Goal: Information Seeking & Learning: Check status

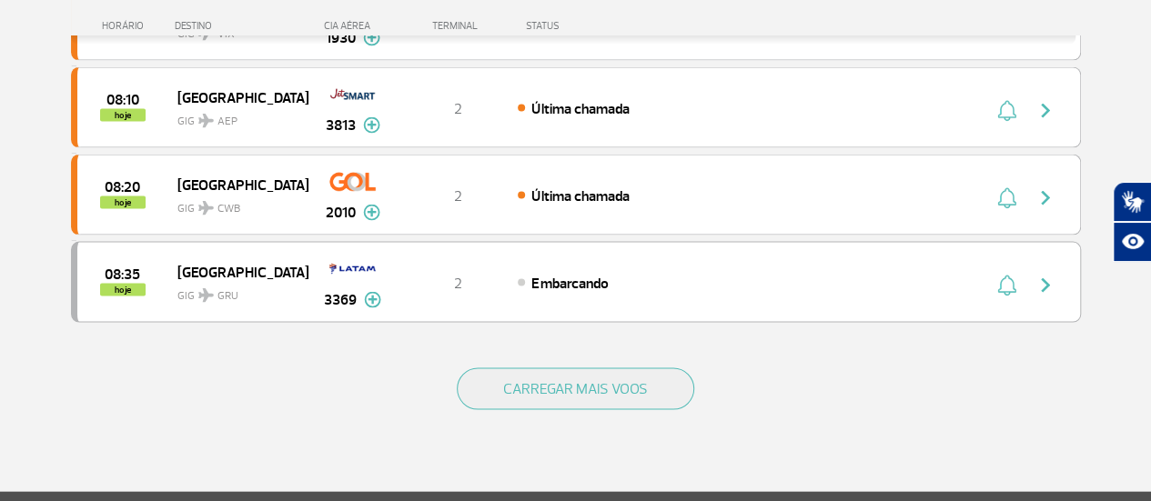
scroll to position [1734, 0]
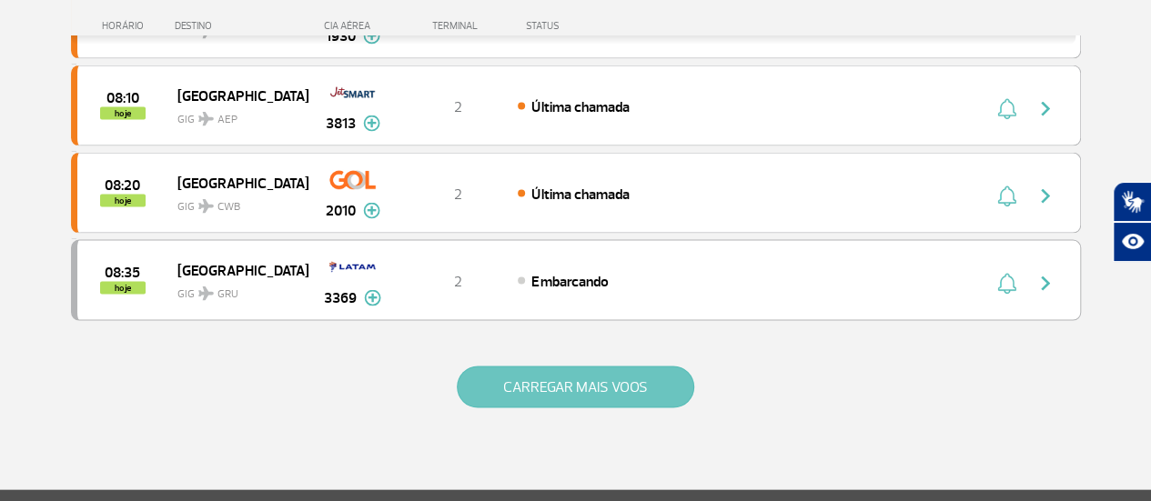
click at [623, 367] on button "CARREGAR MAIS VOOS" at bounding box center [575, 388] width 237 height 42
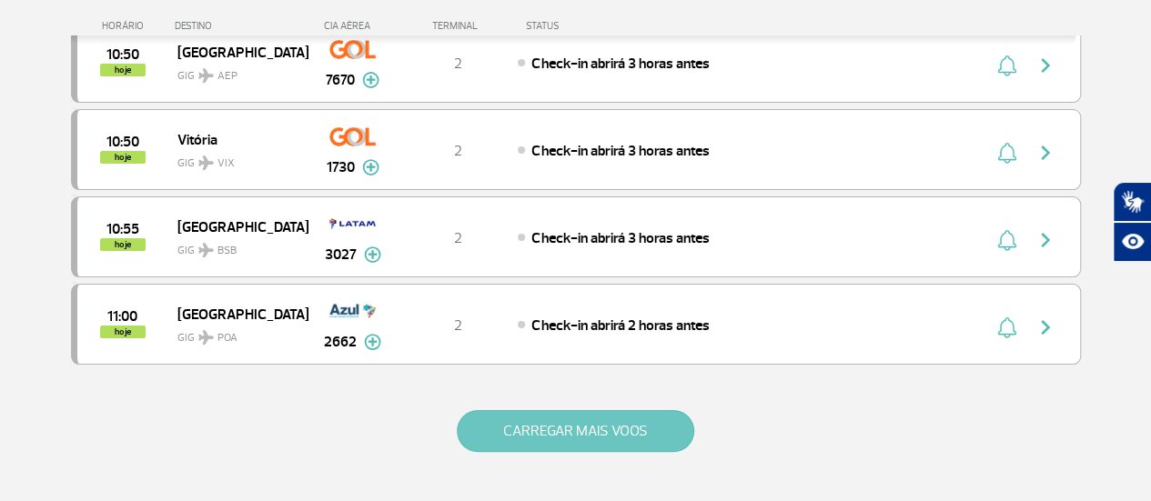
scroll to position [3425, 0]
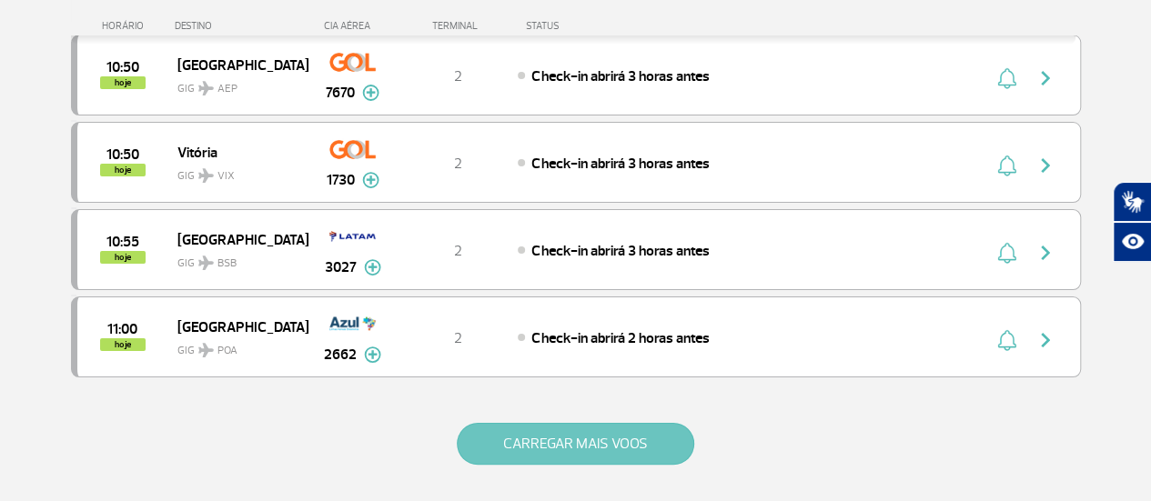
click at [619, 423] on button "CARREGAR MAIS VOOS" at bounding box center [575, 444] width 237 height 42
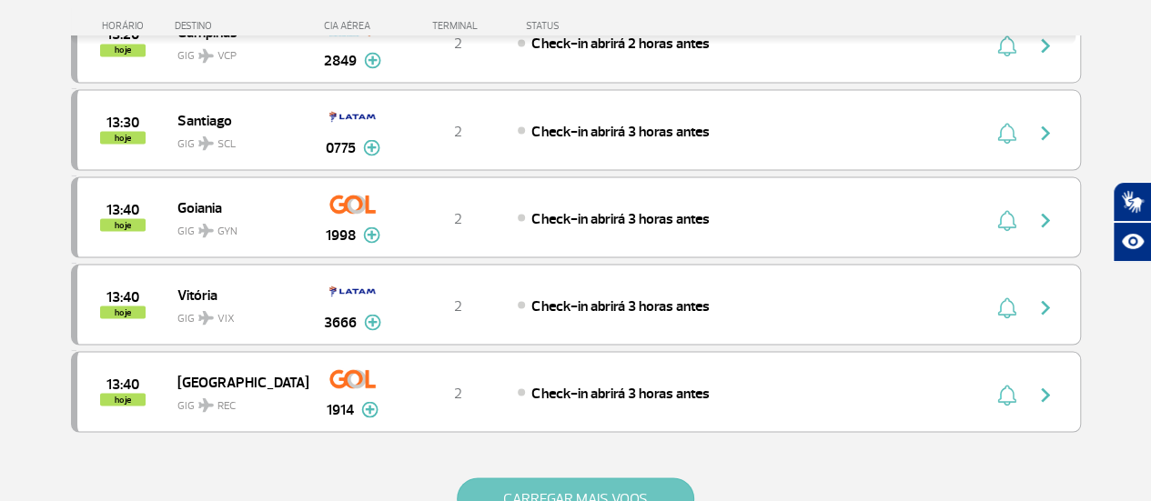
scroll to position [5124, 0]
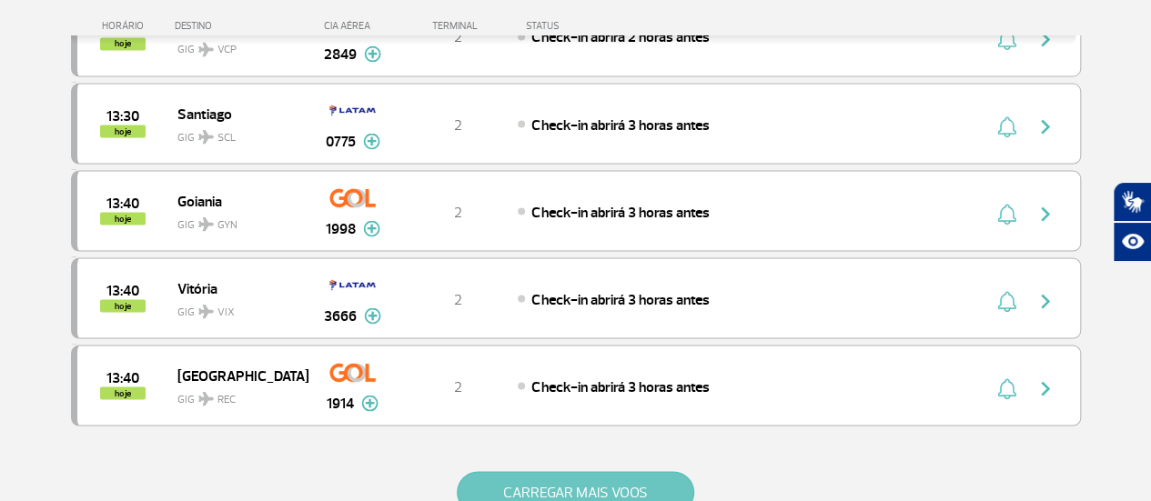
click at [632, 471] on button "CARREGAR MAIS VOOS" at bounding box center [575, 492] width 237 height 42
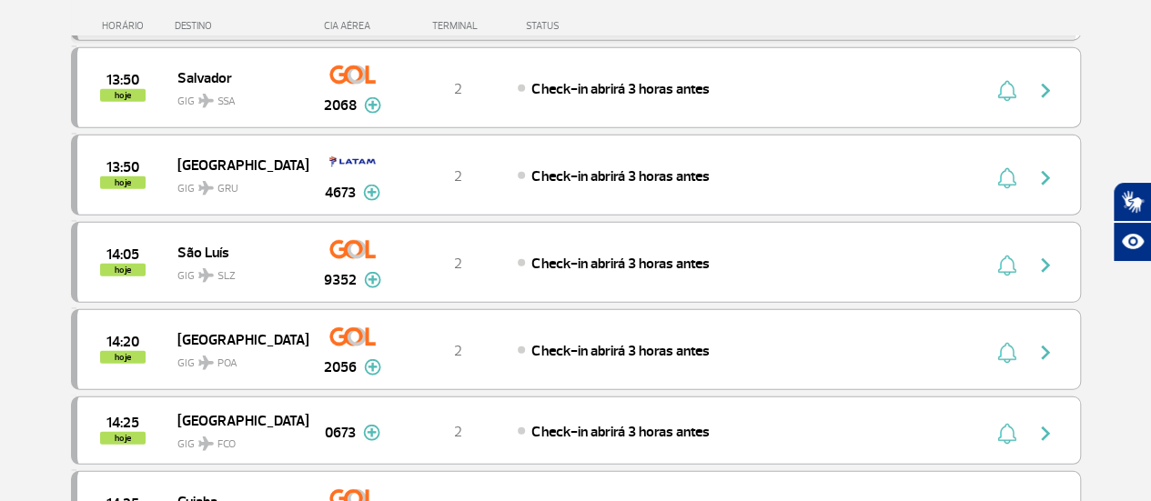
scroll to position [5681, 0]
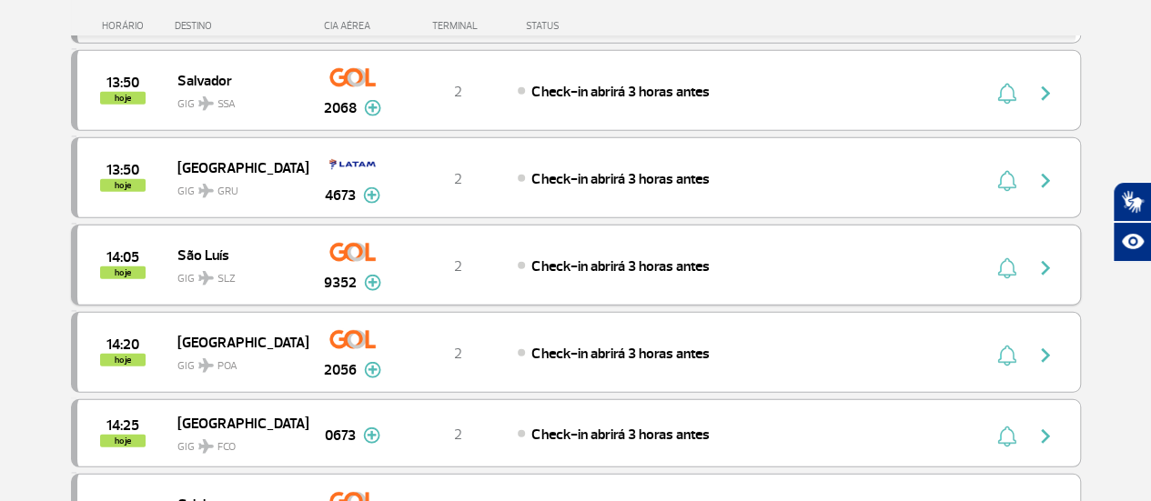
click at [1048, 258] on img "button" at bounding box center [1046, 269] width 22 height 22
click at [1050, 170] on img "button" at bounding box center [1046, 181] width 22 height 22
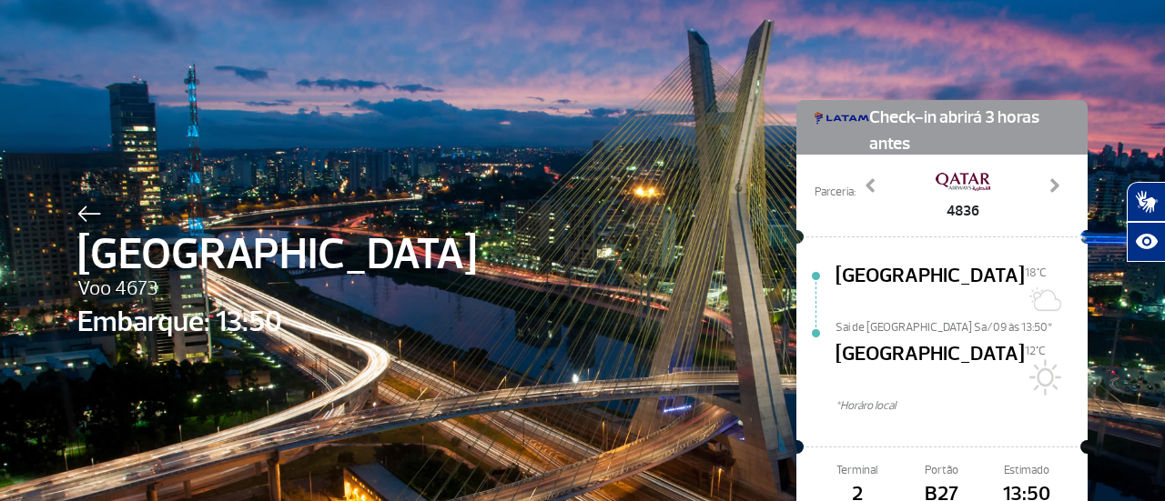
click at [77, 216] on img at bounding box center [89, 214] width 24 height 16
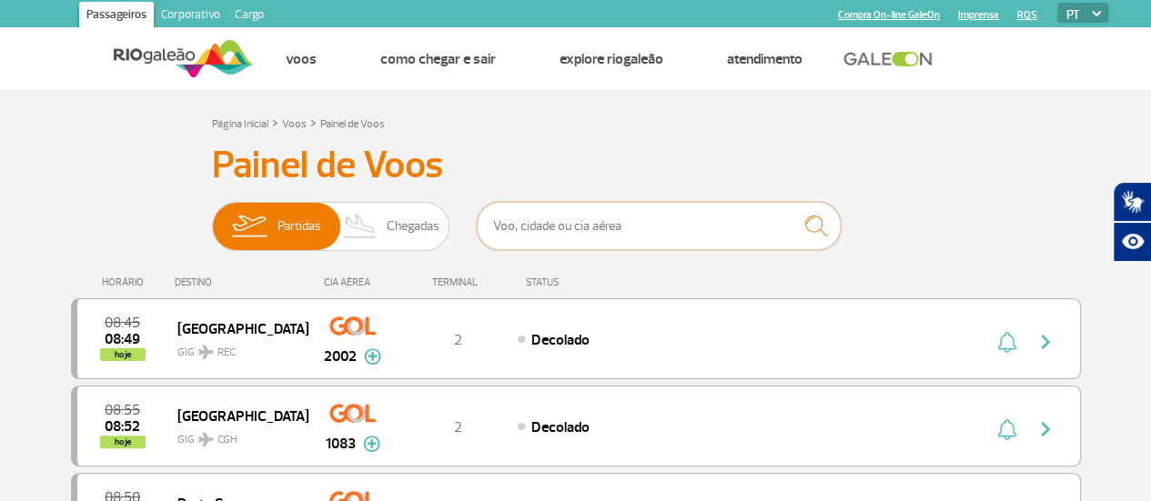
click at [655, 227] on input "text" at bounding box center [659, 226] width 364 height 48
type input "9352"
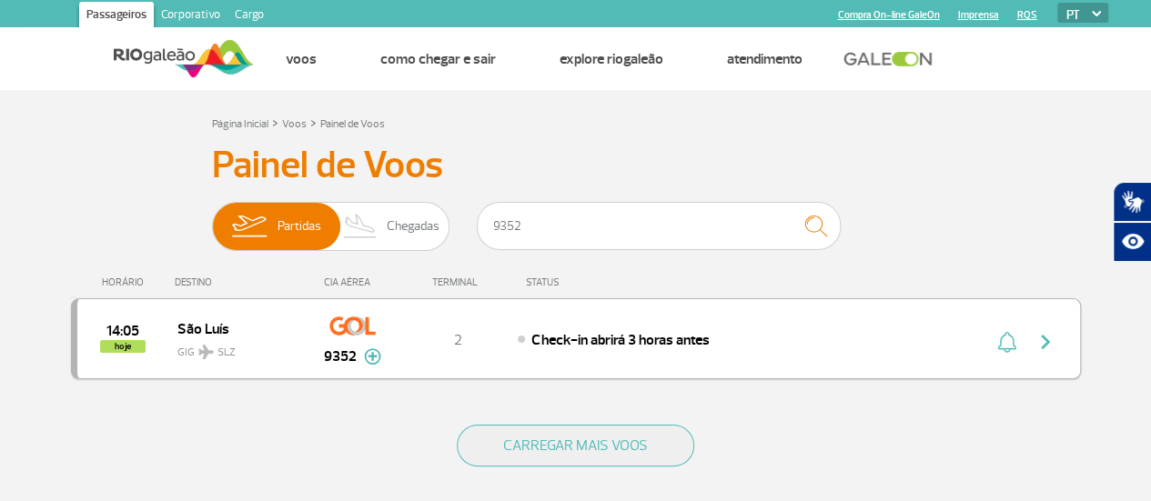
click at [1043, 334] on img "button" at bounding box center [1046, 342] width 22 height 22
click at [1043, 341] on img "button" at bounding box center [1046, 342] width 22 height 22
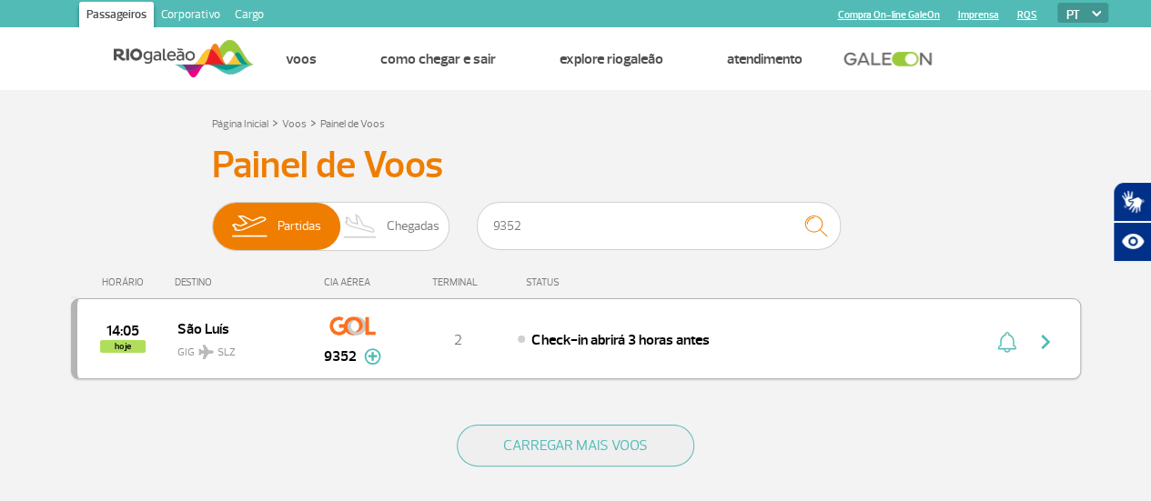
click at [1043, 341] on img "button" at bounding box center [1046, 342] width 22 height 22
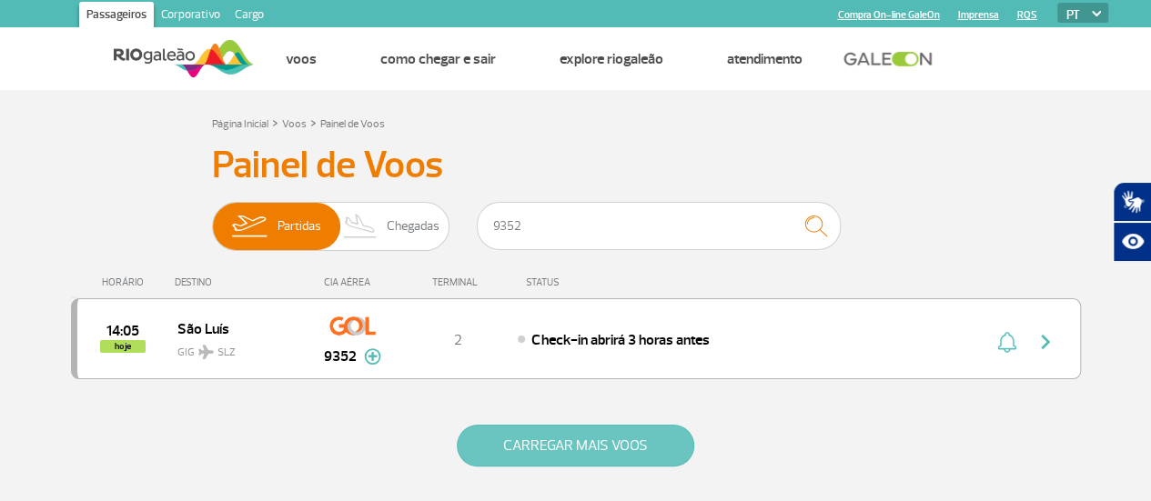
click at [633, 460] on button "CARREGAR MAIS VOOS" at bounding box center [575, 446] width 237 height 42
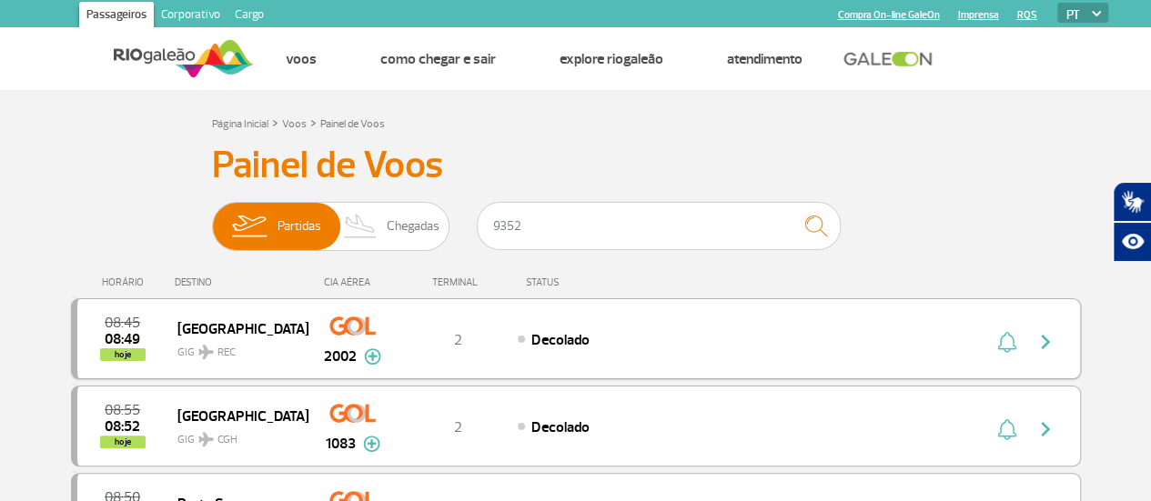
click at [1052, 346] on img "button" at bounding box center [1046, 342] width 22 height 22
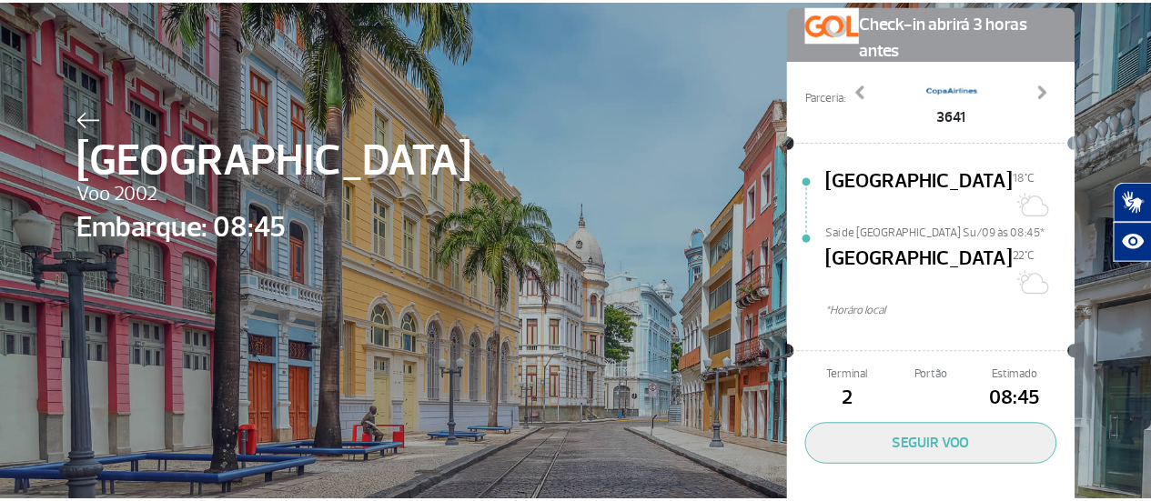
scroll to position [76, 0]
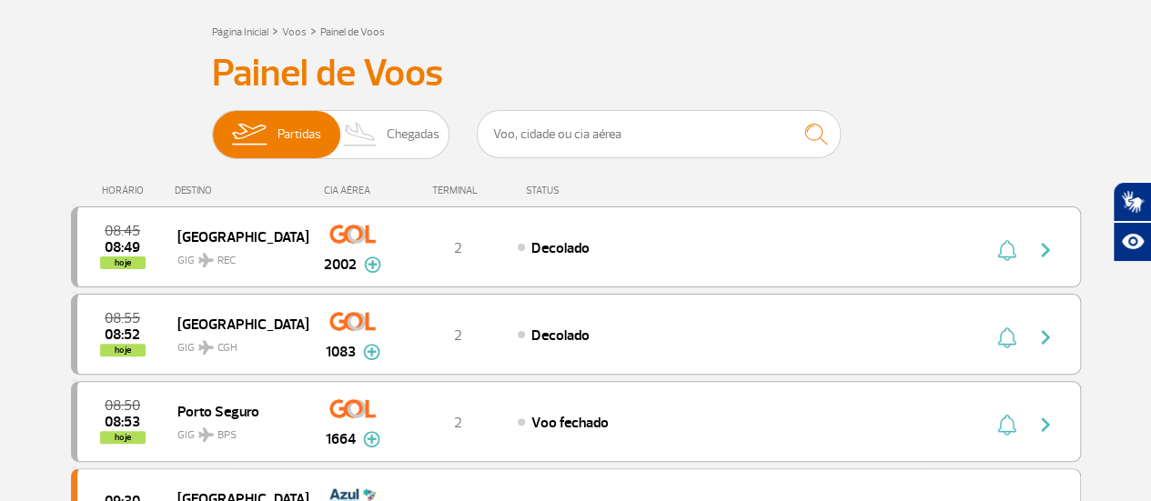
scroll to position [191, 0]
